Goal: Find specific page/section: Find specific page/section

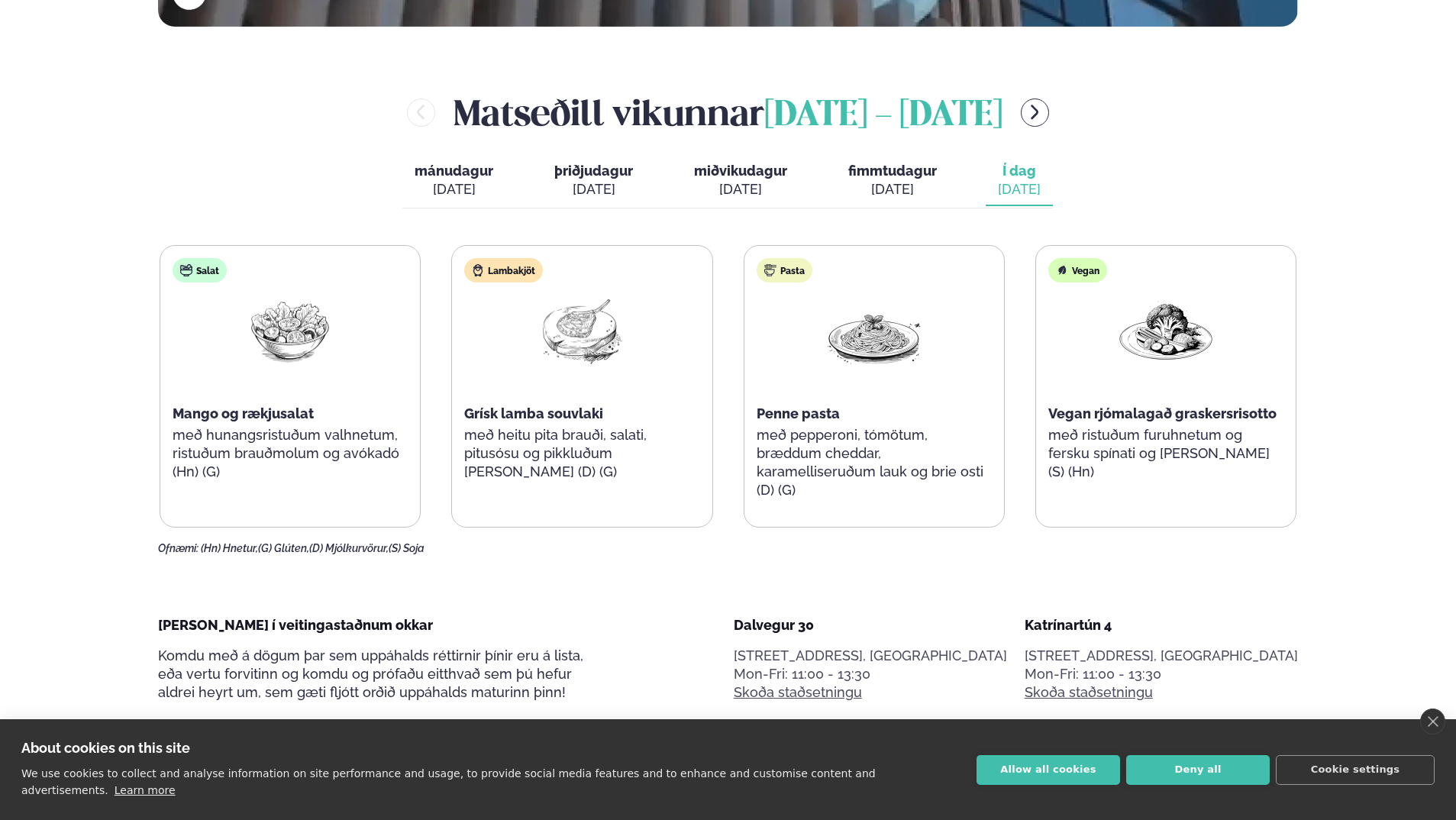
scroll to position [763, 0]
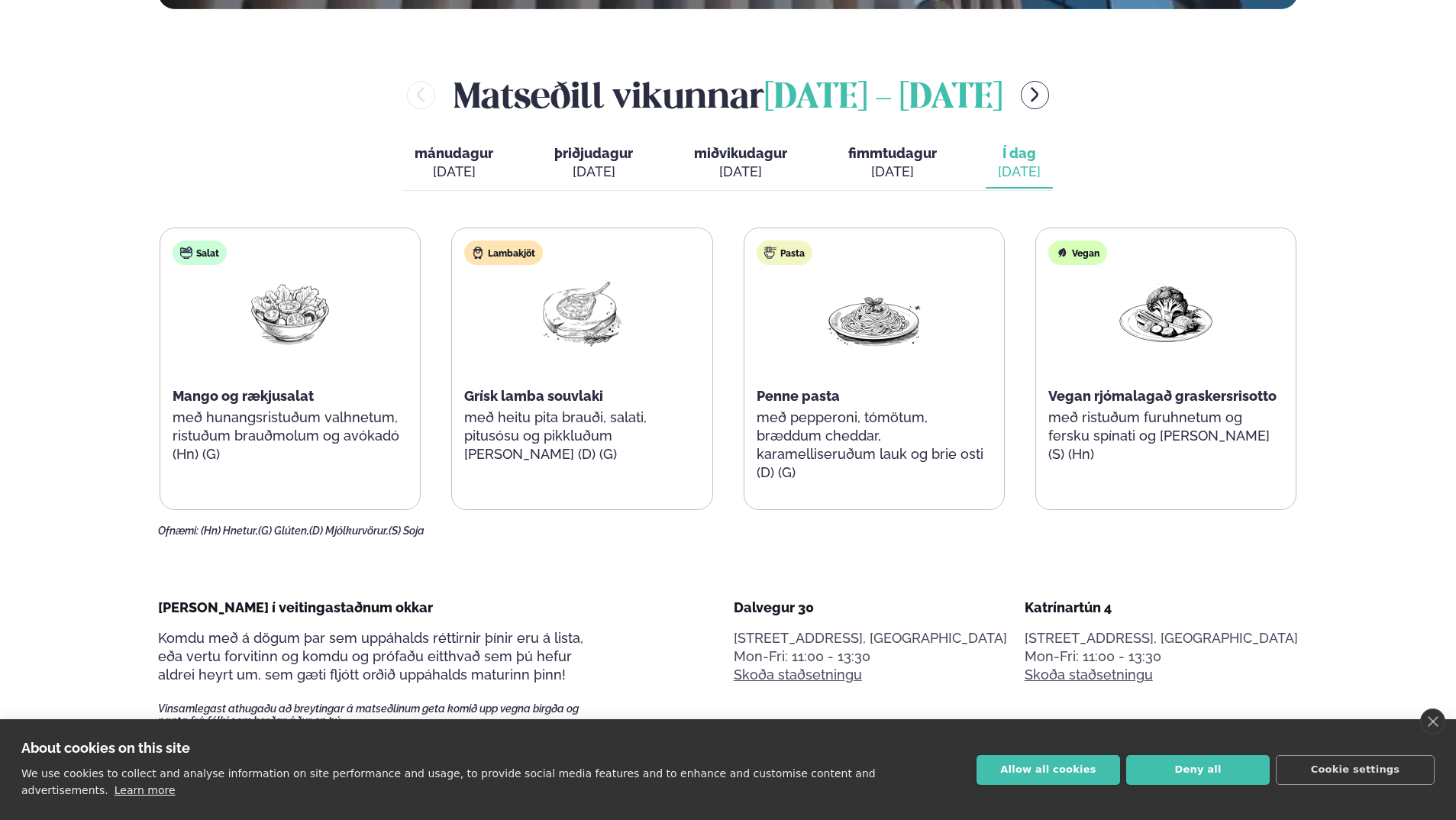
click at [746, 169] on div "[DATE]" at bounding box center [740, 172] width 93 height 18
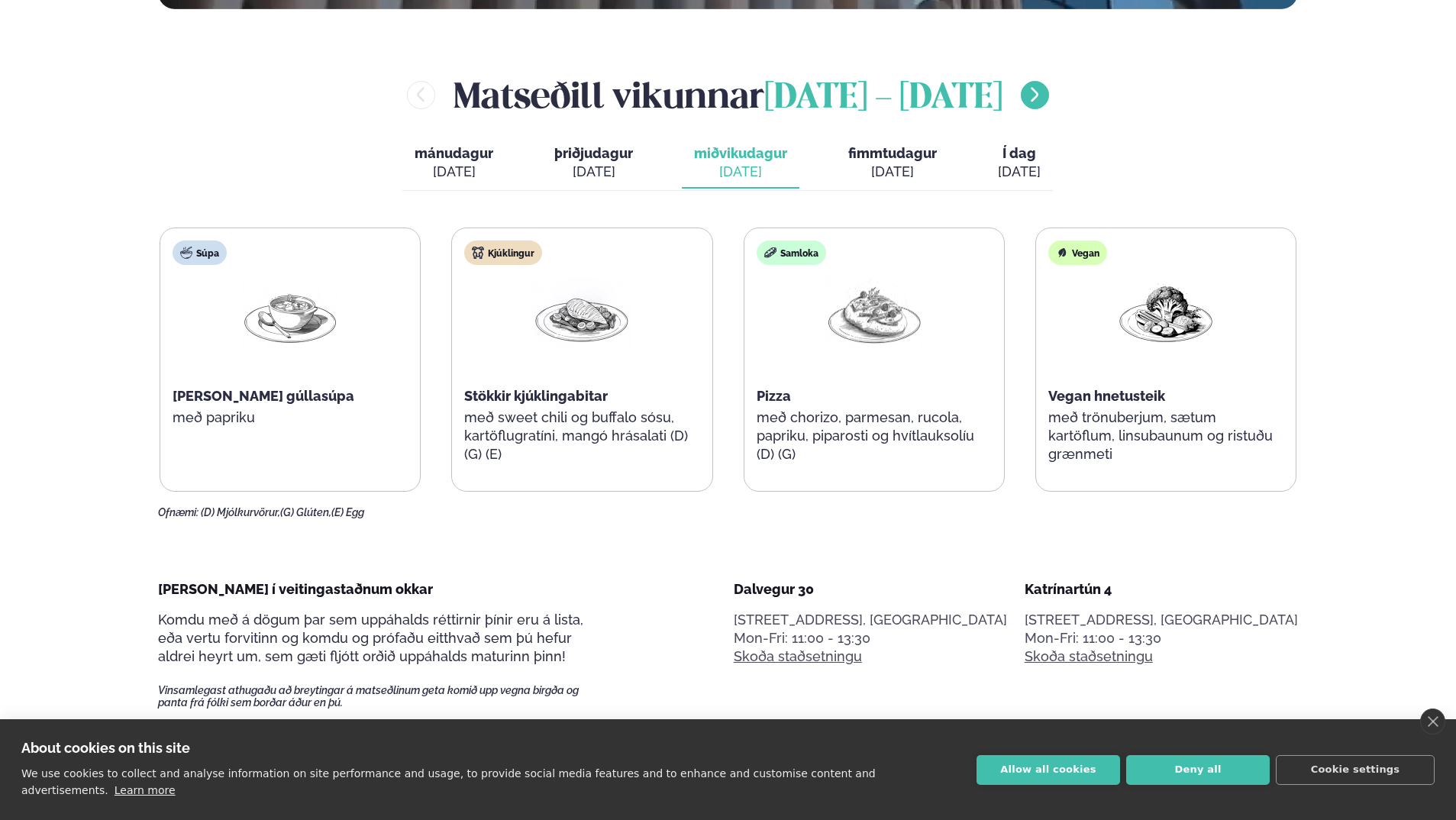
click at [1043, 98] on icon "menu-btn-right" at bounding box center [1034, 95] width 18 height 18
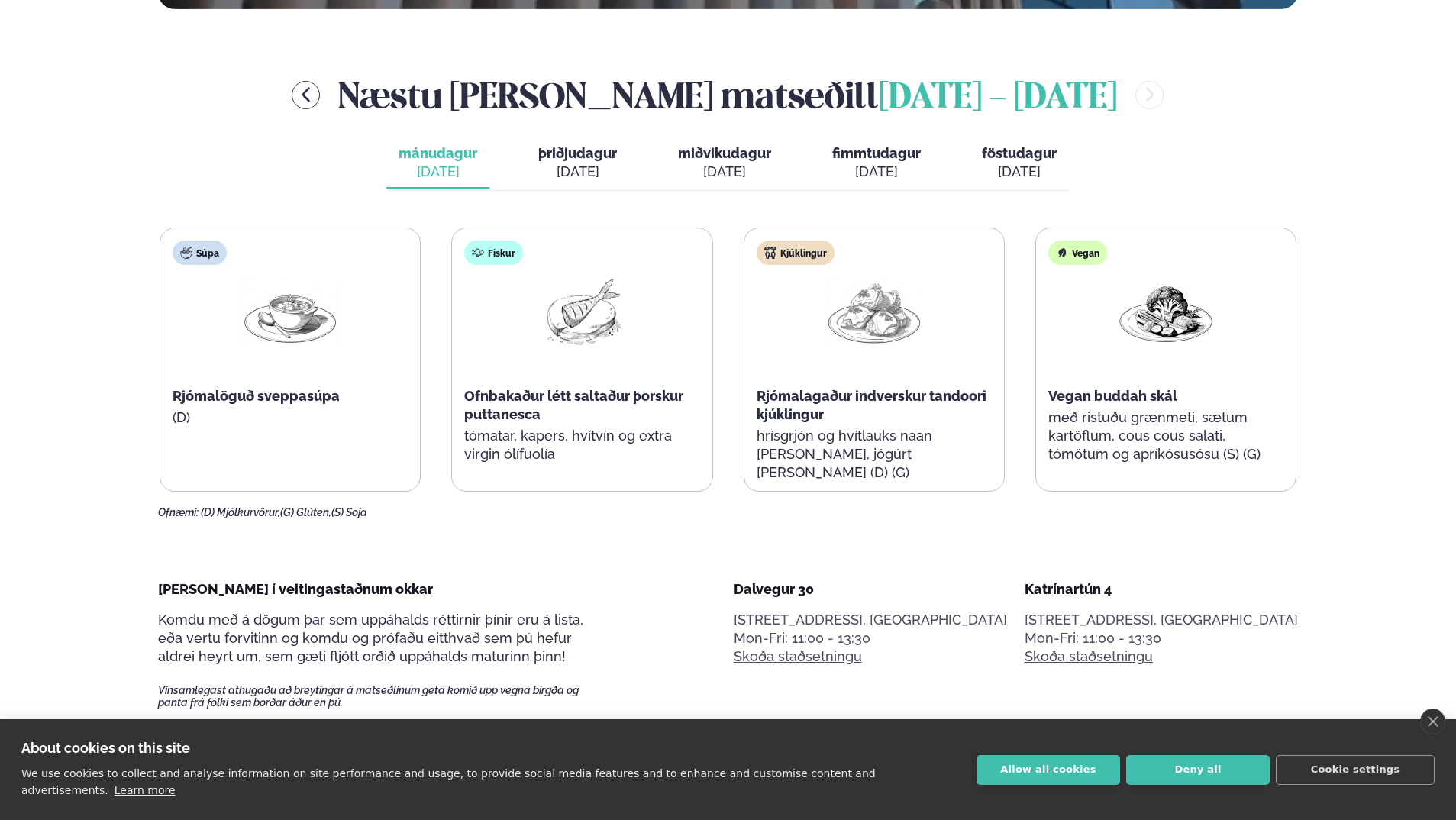
click at [732, 170] on div "[DATE]" at bounding box center [723, 172] width 93 height 18
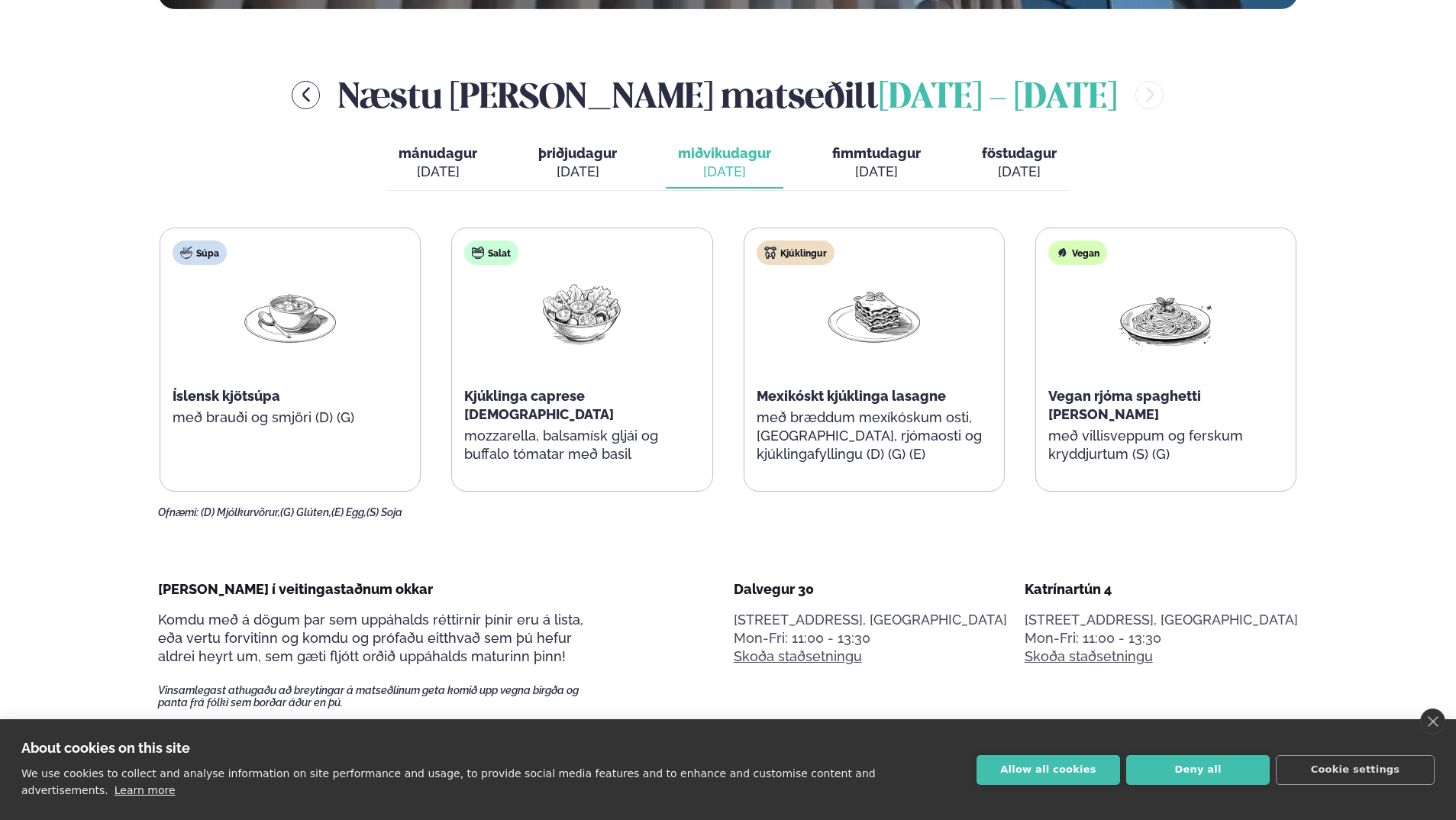
click at [872, 159] on span "fimmtudagur" at bounding box center [876, 154] width 89 height 16
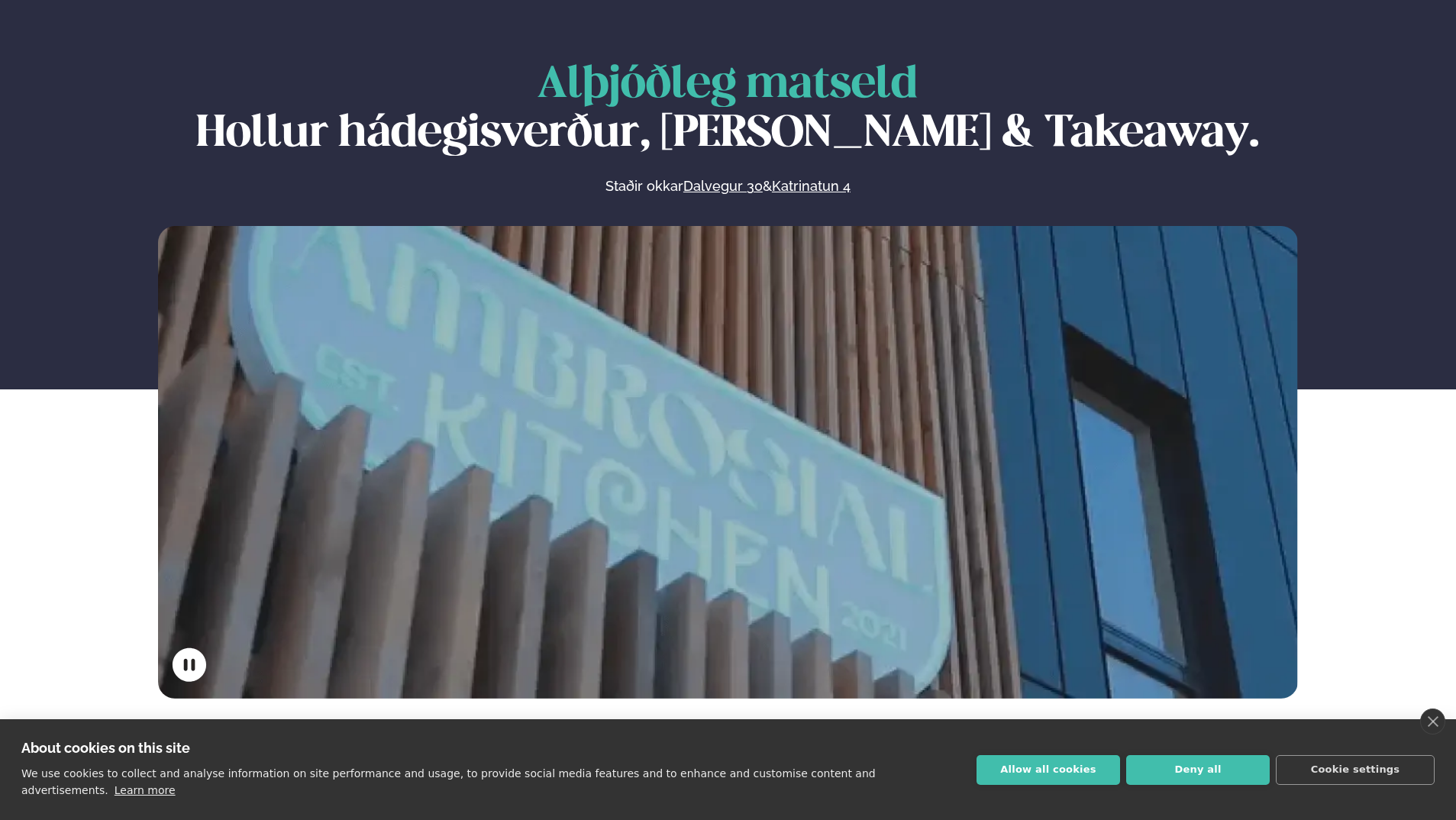
scroll to position [0, 0]
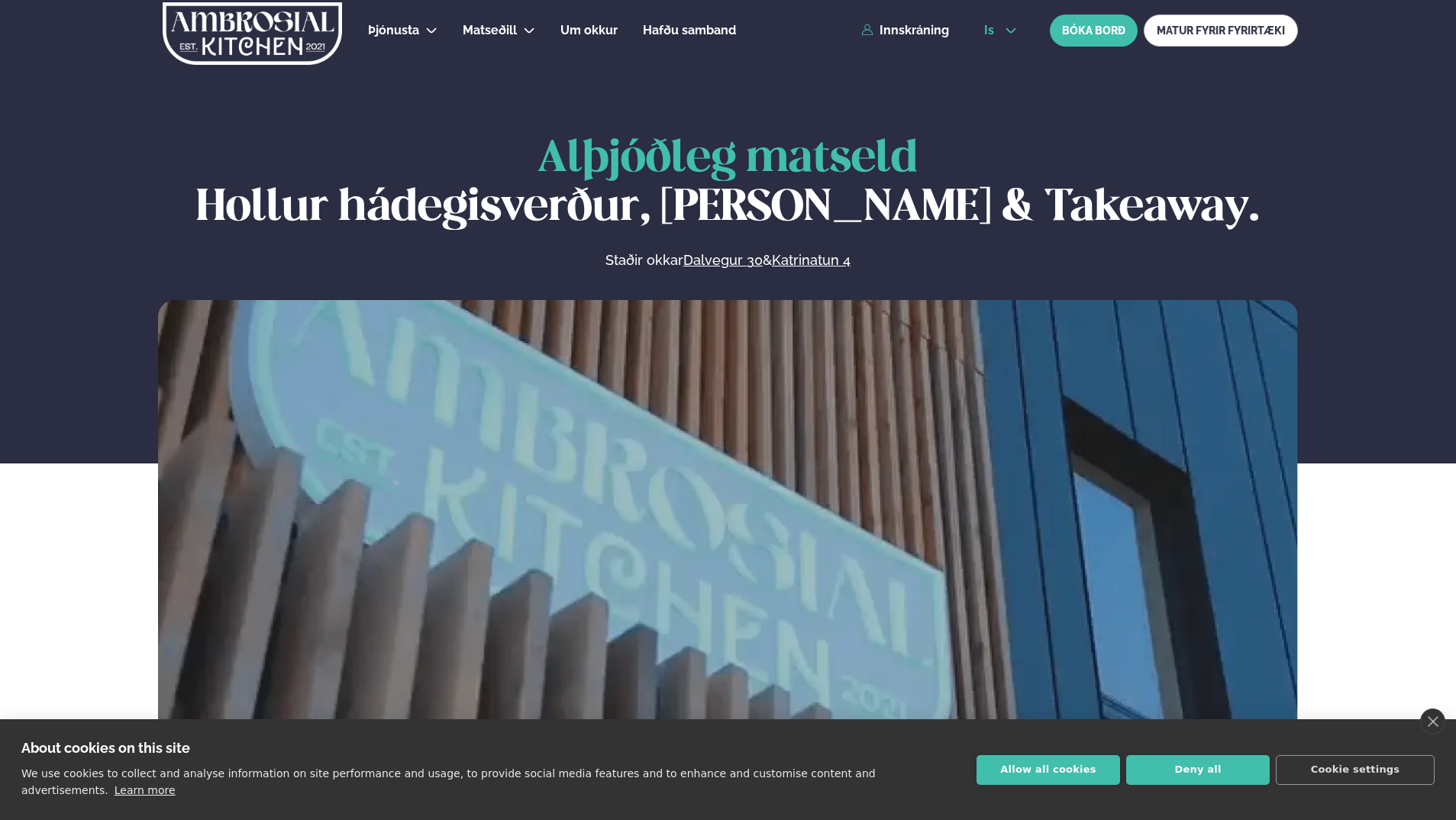
click at [991, 24] on span "is" at bounding box center [991, 31] width 14 height 13
click at [996, 60] on link "en" at bounding box center [1000, 58] width 57 height 31
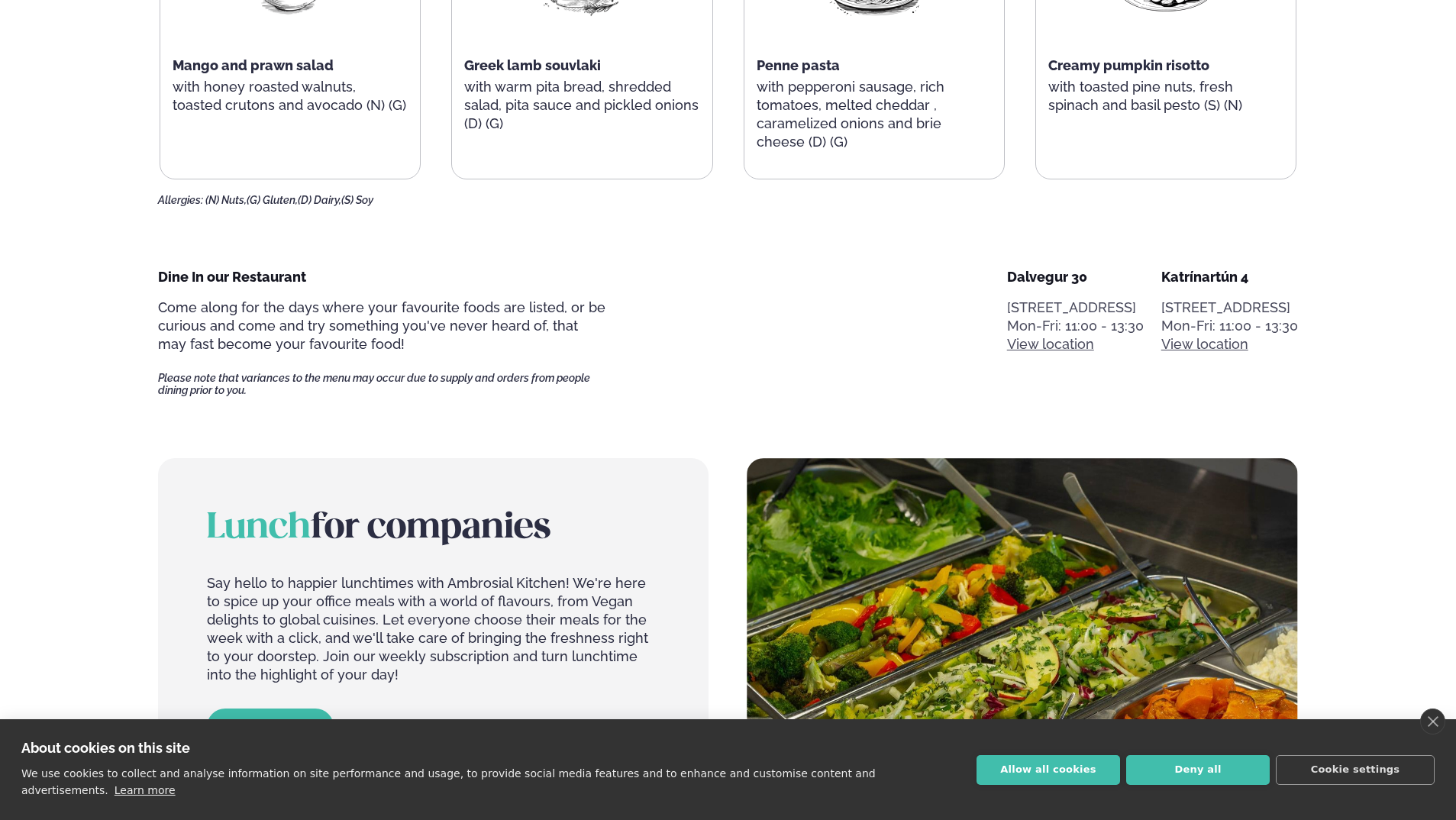
scroll to position [840, 0]
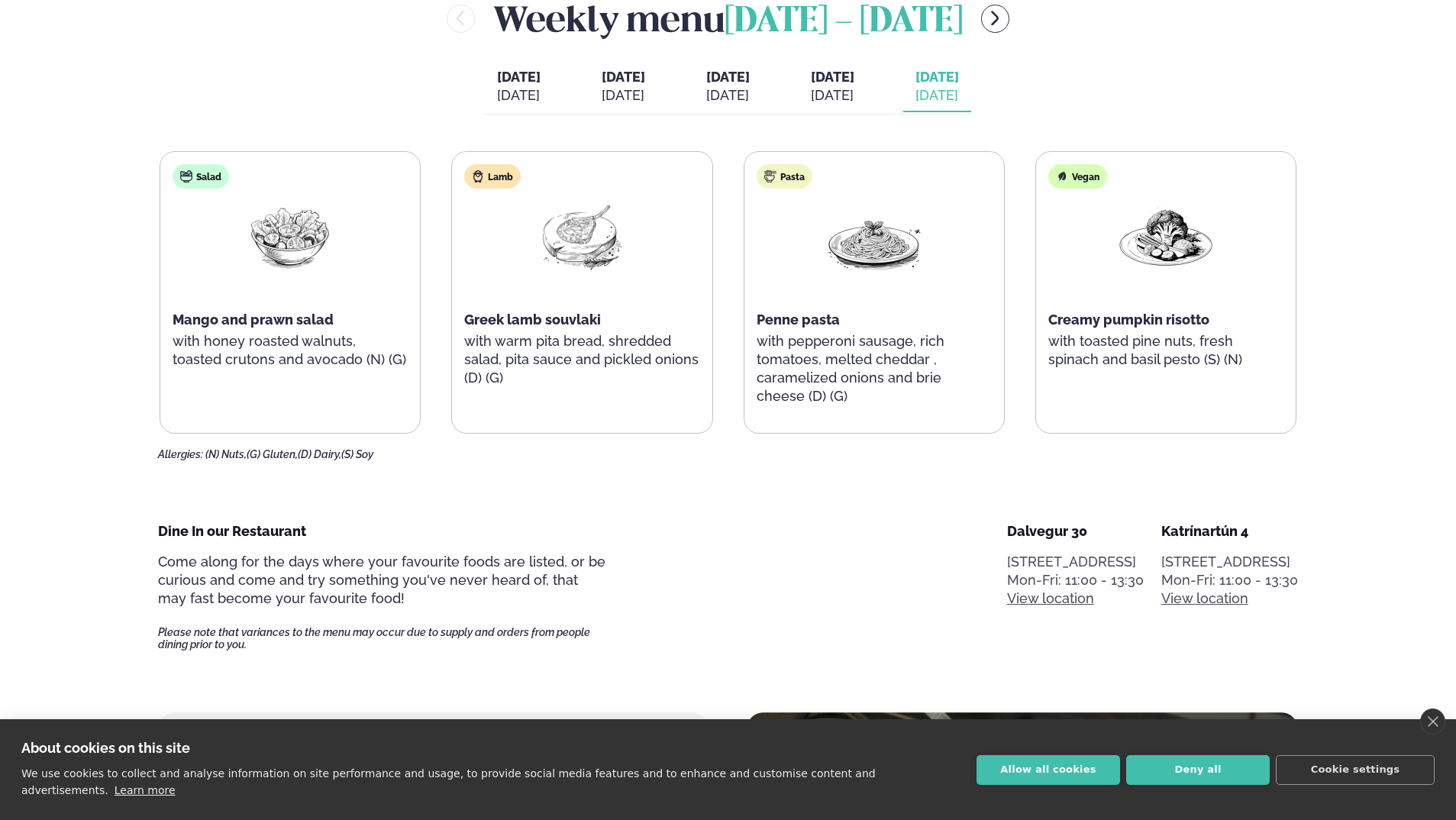
click at [750, 101] on div "[DATE]" at bounding box center [728, 95] width 43 height 18
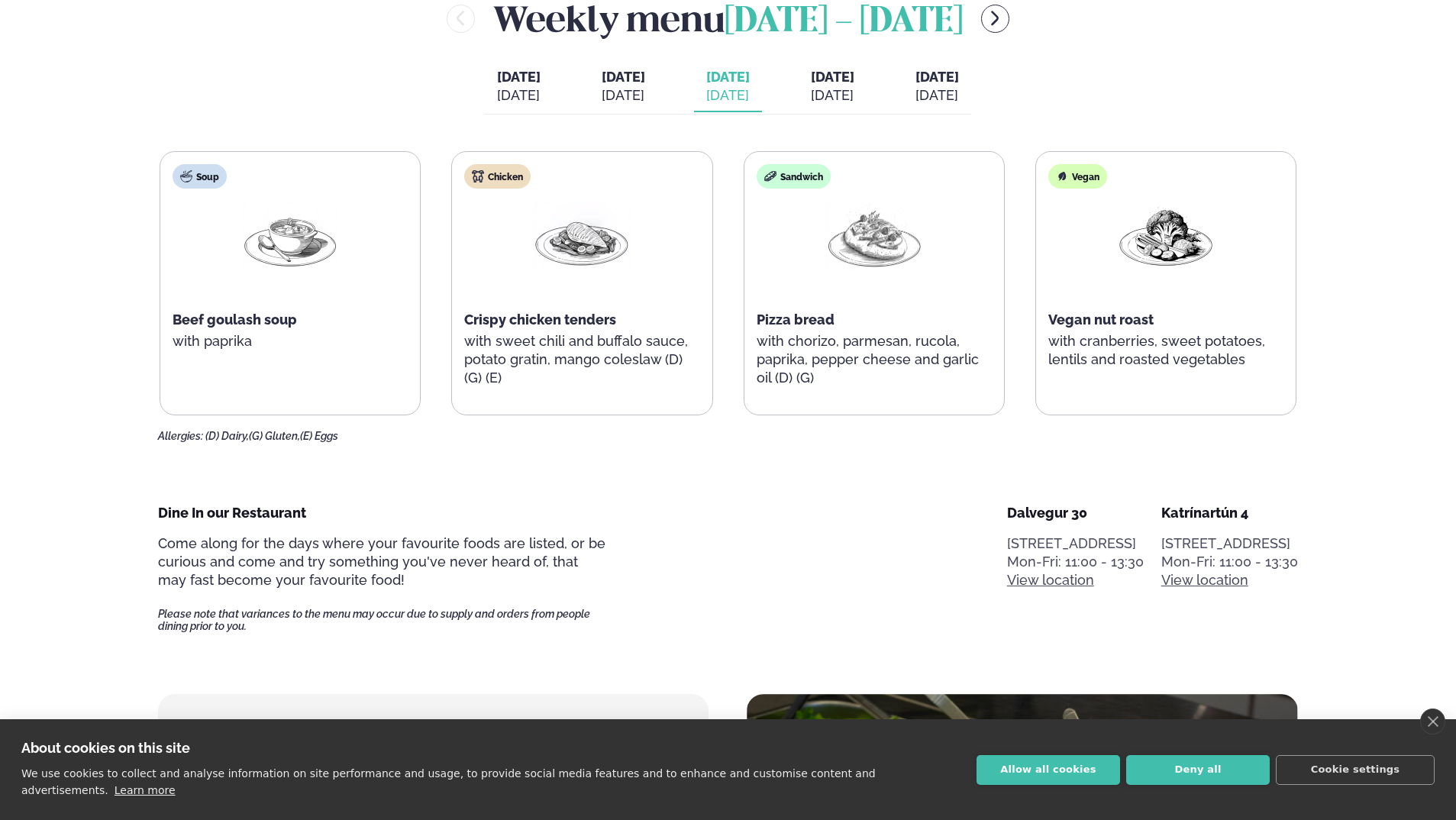
click at [1001, 26] on icon "menu-btn-right" at bounding box center [994, 18] width 18 height 18
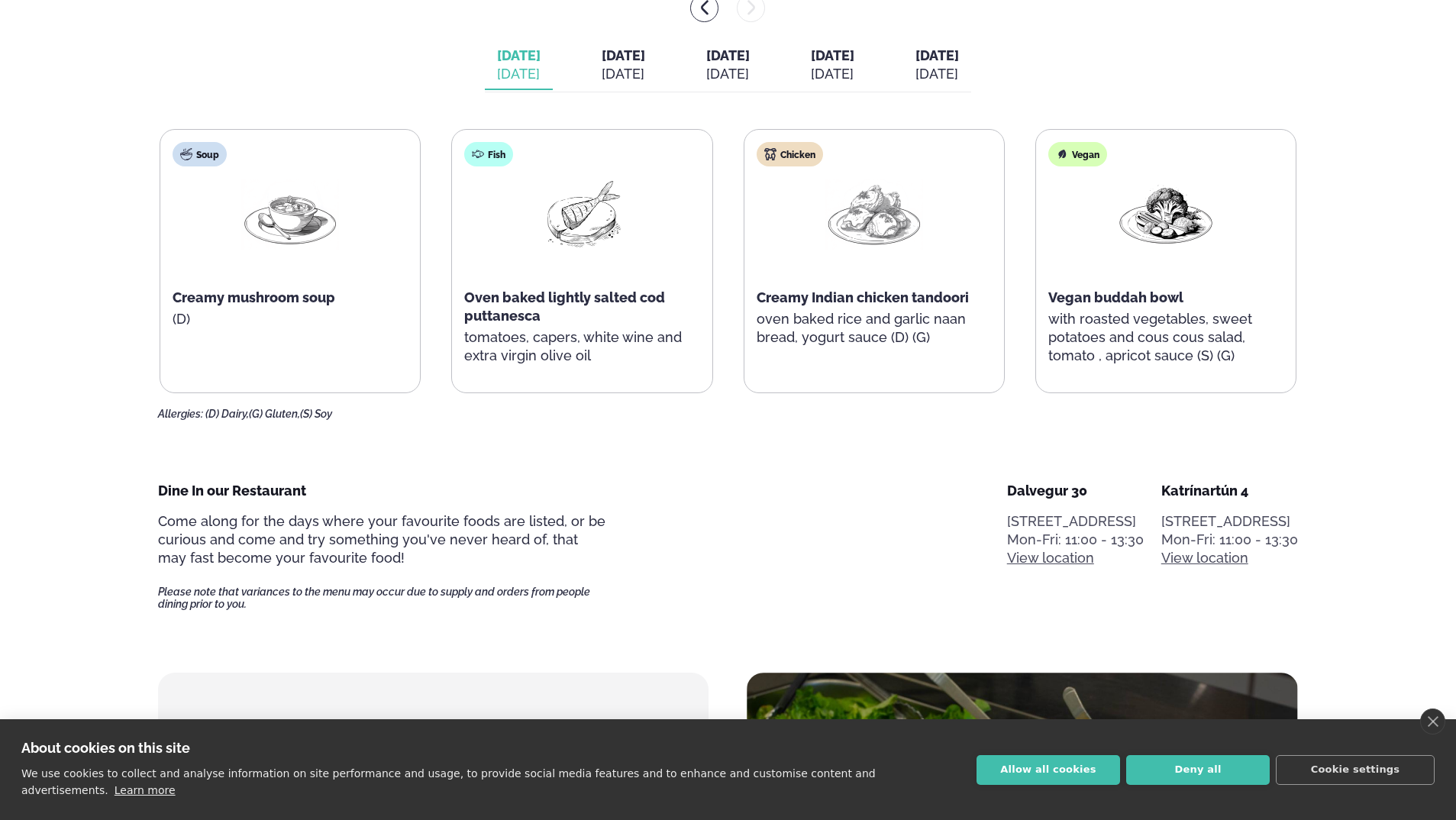
scroll to position [829, 0]
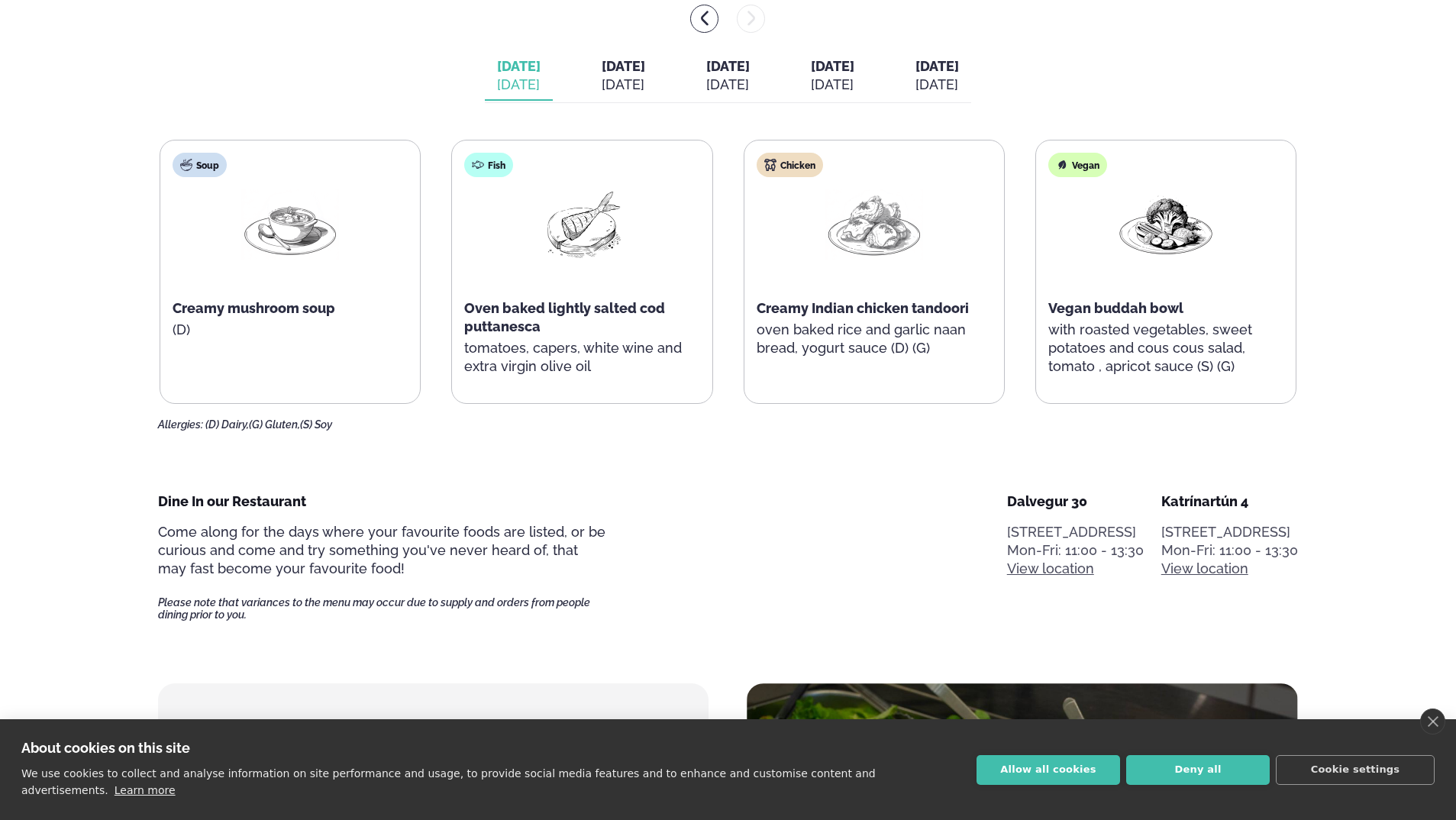
click at [725, 86] on div "[DATE]" at bounding box center [728, 85] width 43 height 18
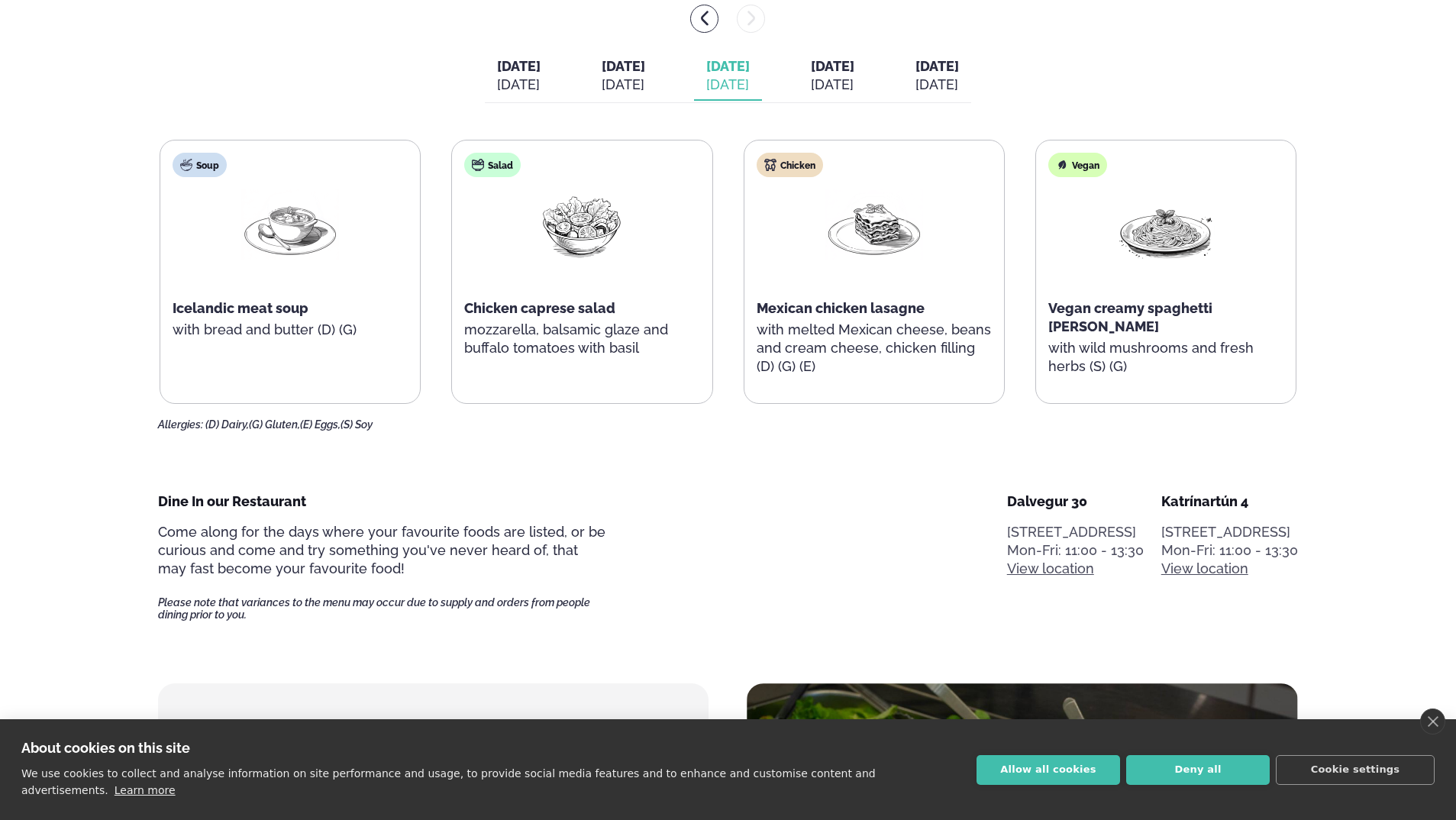
click at [854, 90] on div "[DATE]" at bounding box center [832, 85] width 43 height 18
